Goal: Transaction & Acquisition: Download file/media

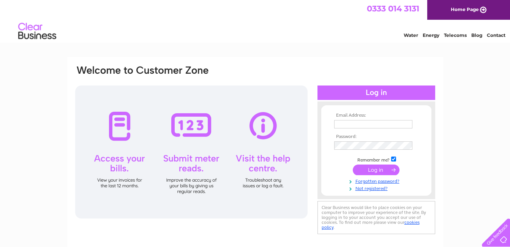
type input "Jequadracing@hotmail.co.uk"
click at [374, 171] on input "submit" at bounding box center [376, 170] width 47 height 11
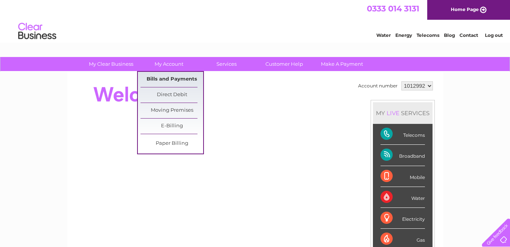
click at [177, 78] on link "Bills and Payments" at bounding box center [172, 79] width 63 height 15
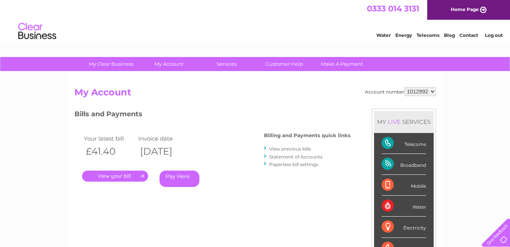
click at [301, 150] on link "View previous bills" at bounding box center [290, 149] width 42 height 6
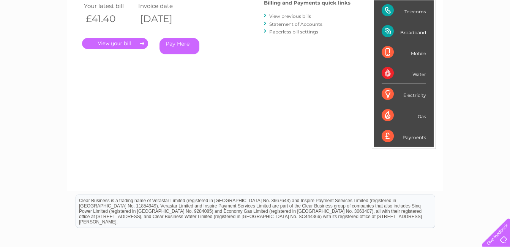
scroll to position [114, 0]
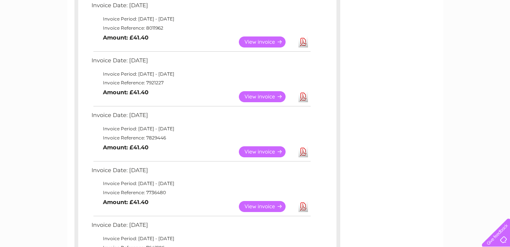
scroll to position [152, 0]
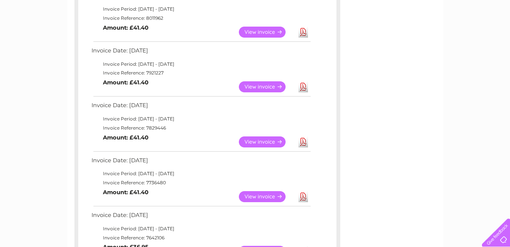
click at [304, 142] on link "Download" at bounding box center [304, 141] width 10 height 11
click at [303, 87] on link "Download" at bounding box center [304, 86] width 10 height 11
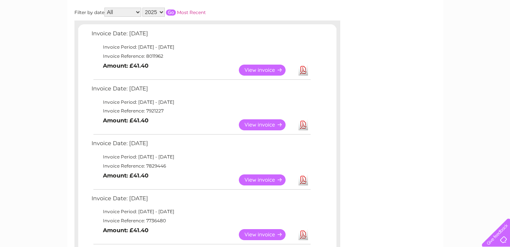
click at [304, 69] on link "Download" at bounding box center [304, 70] width 10 height 11
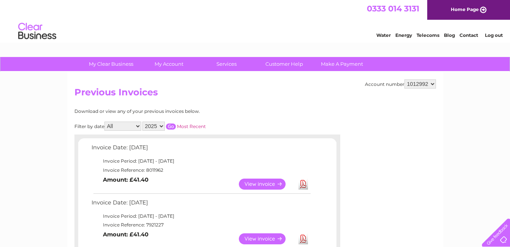
click at [487, 36] on link "Log out" at bounding box center [494, 35] width 18 height 6
